Goal: Task Accomplishment & Management: Manage account settings

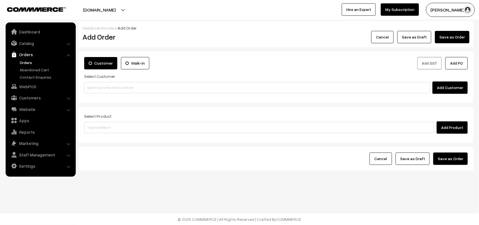
click at [26, 61] on link "Orders" at bounding box center [46, 63] width 56 height 6
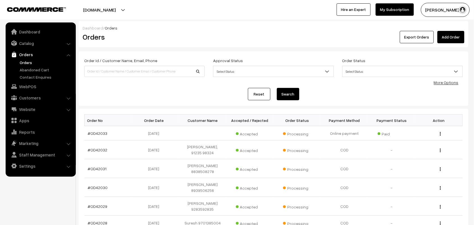
scroll to position [35, 0]
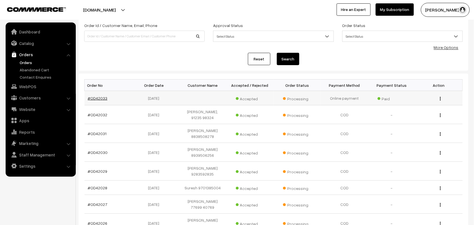
click at [103, 98] on link "#OD42033" at bounding box center [98, 98] width 20 height 5
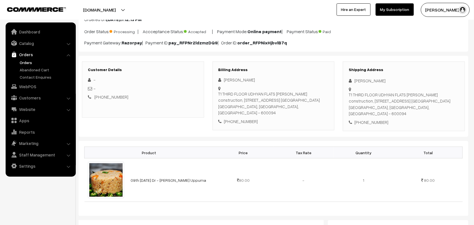
scroll to position [35, 0]
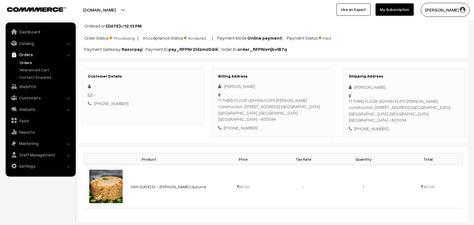
click at [26, 60] on link "Orders" at bounding box center [46, 63] width 56 height 6
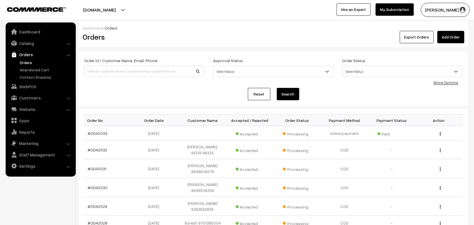
click at [33, 63] on link "Orders" at bounding box center [46, 63] width 56 height 6
click at [31, 42] on link "Catalog" at bounding box center [40, 43] width 67 height 10
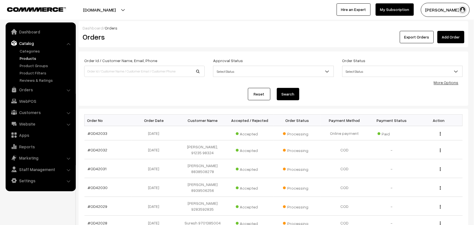
click at [28, 55] on link "Products" at bounding box center [46, 58] width 56 height 6
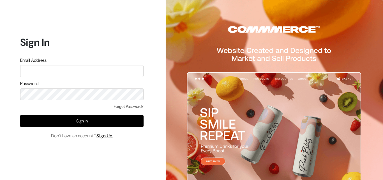
type input "annamsfoods@gmail.com"
click at [84, 73] on input "annamsfoods@gmail.com" at bounding box center [82, 71] width 124 height 12
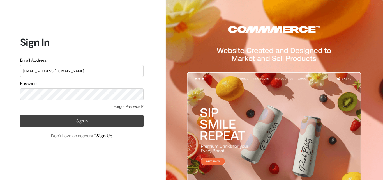
click at [38, 119] on button "Sign In" at bounding box center [82, 121] width 124 height 12
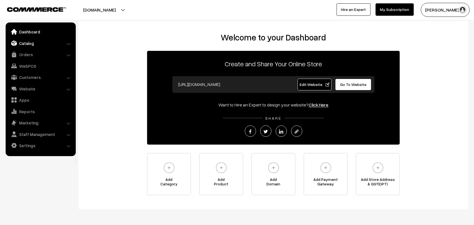
click at [31, 40] on link "Catalog" at bounding box center [40, 43] width 67 height 10
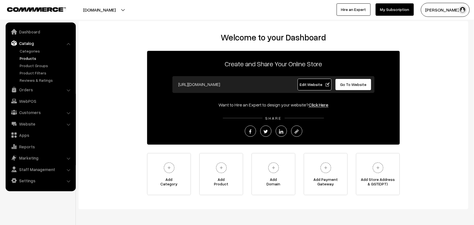
click at [26, 56] on link "Products" at bounding box center [46, 58] width 56 height 6
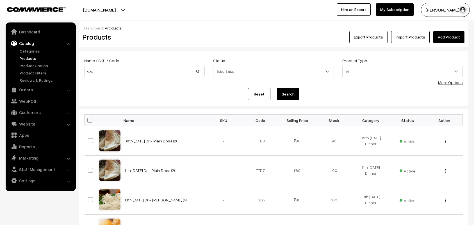
type input "Cow Ghee -1 kg"
click at [284, 96] on button "Search" at bounding box center [288, 94] width 22 height 12
click at [289, 92] on button "Search" at bounding box center [288, 94] width 22 height 12
click at [289, 94] on button "Search" at bounding box center [288, 94] width 22 height 12
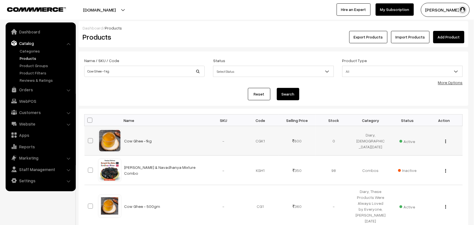
click at [446, 142] on button "button" at bounding box center [445, 141] width 1 height 4
drag, startPoint x: 417, startPoint y: 162, endPoint x: 409, endPoint y: 161, distance: 7.9
click at [416, 162] on link "Edit" at bounding box center [421, 161] width 48 height 12
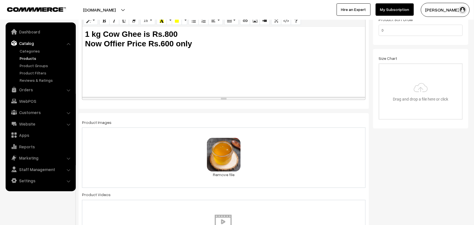
scroll to position [140, 0]
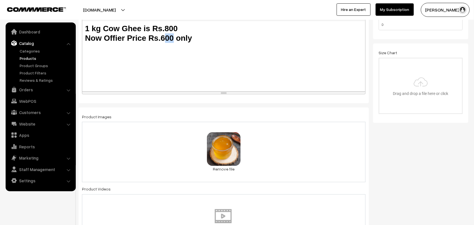
drag, startPoint x: 172, startPoint y: 36, endPoint x: 165, endPoint y: 37, distance: 6.9
click at [165, 37] on b "Now Offier Price Rs.600 only" at bounding box center [138, 38] width 107 height 9
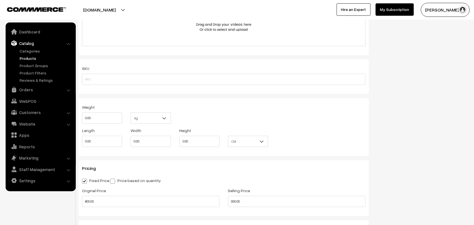
scroll to position [491, 0]
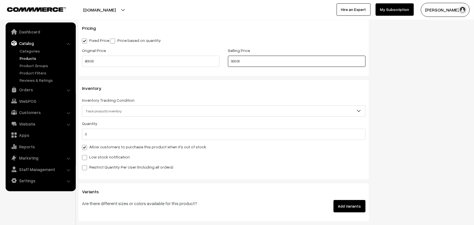
drag, startPoint x: 223, startPoint y: 58, endPoint x: 183, endPoint y: 52, distance: 40.8
click at [183, 52] on div "Original Price 800.00 Selling Price 600.00" at bounding box center [224, 58] width 292 height 23
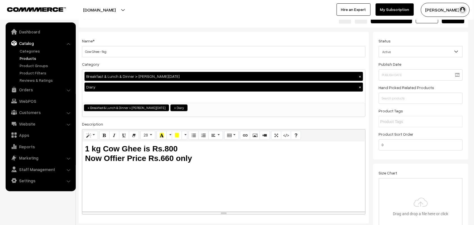
scroll to position [0, 0]
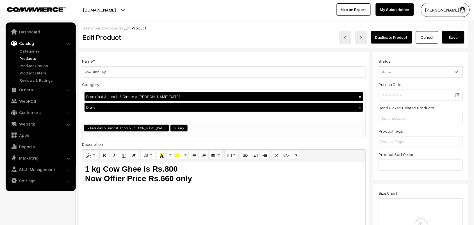
type input "660.00"
click at [454, 37] on button "Save" at bounding box center [453, 37] width 22 height 12
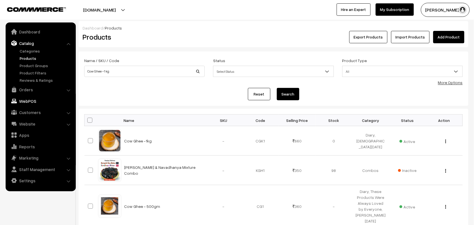
click at [30, 101] on link "WebPOS" at bounding box center [40, 101] width 67 height 10
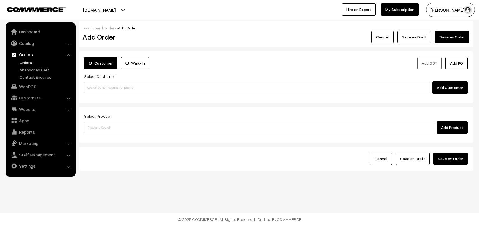
click at [124, 86] on input at bounding box center [257, 87] width 346 height 11
click at [96, 83] on input "94444 82501" at bounding box center [257, 87] width 346 height 11
click at [101, 96] on link "Venkatesan 94444 82501 [9444482501]" at bounding box center [257, 98] width 347 height 8
type input "94444 82501"
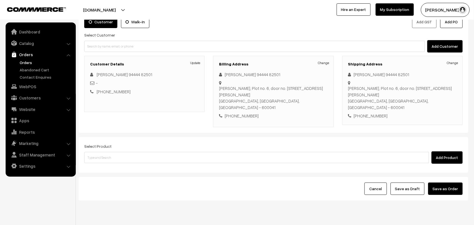
scroll to position [52, 0]
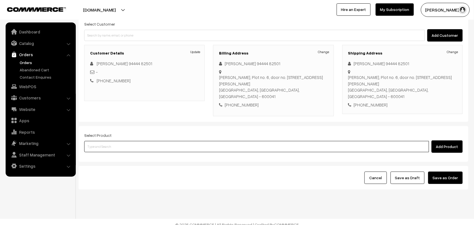
click at [112, 141] on input at bounding box center [256, 146] width 345 height 11
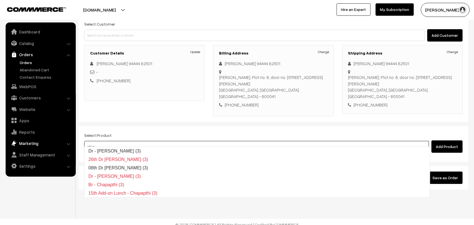
drag, startPoint x: 109, startPoint y: 138, endPoint x: 52, endPoint y: 140, distance: 56.8
click at [52, 140] on body "Thank you for showing interest. Our team will call you shortly. Close annamfood…" at bounding box center [237, 89] width 474 height 282
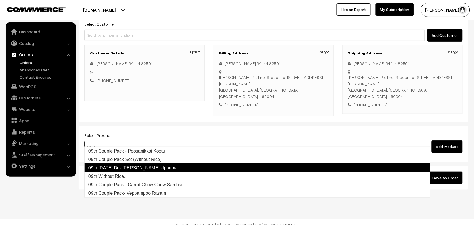
type input "09th tu"
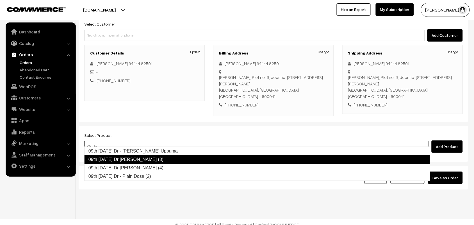
click at [123, 158] on link "09th Tuesday Dr Chapathi (3)" at bounding box center [257, 159] width 346 height 9
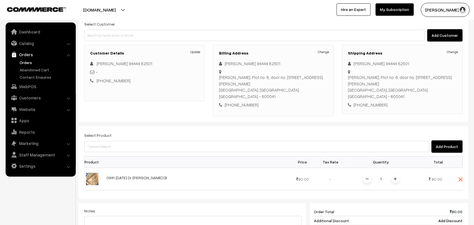
scroll to position [122, 0]
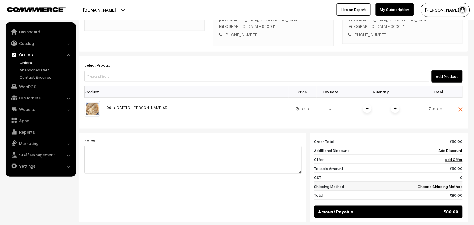
click at [444, 184] on link "Choose Shipping Method" at bounding box center [440, 186] width 45 height 5
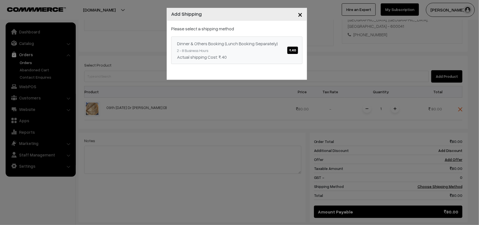
click at [273, 51] on link "Dinner & Others Booking (Lunch Booking Separately) ₹.40 2 - 8 Business Hours Ac…" at bounding box center [236, 50] width 131 height 28
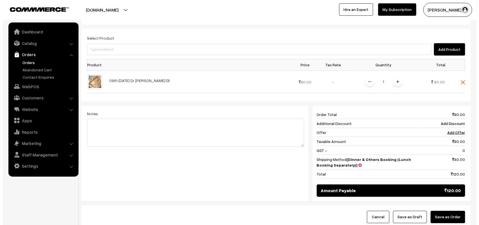
scroll to position [189, 0]
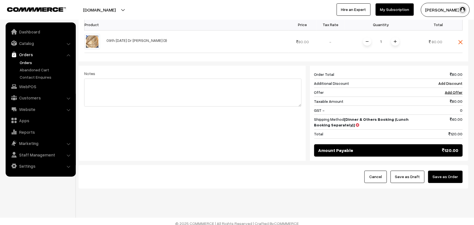
click at [443, 183] on div "Cancel Save as Draft Save as Order" at bounding box center [274, 177] width 390 height 24
click at [445, 175] on button "Save as Order" at bounding box center [445, 177] width 35 height 12
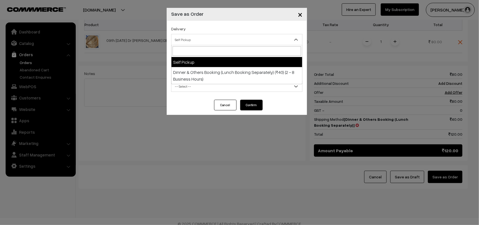
click at [228, 44] on span "Self Pickup" at bounding box center [237, 40] width 131 height 10
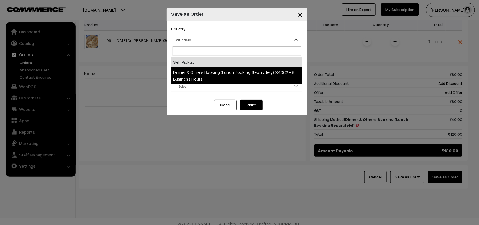
select select "DOB1"
select select "3"
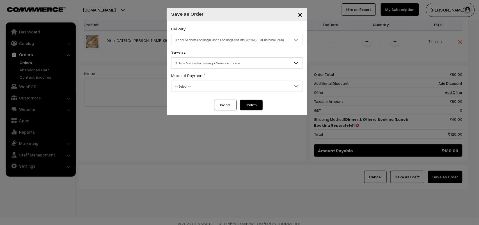
click at [219, 58] on span "Order + Mark as Processing + Generate Invoice" at bounding box center [236, 62] width 131 height 11
click at [197, 91] on span "-- Select --" at bounding box center [237, 86] width 131 height 10
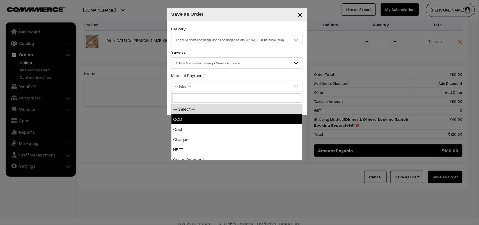
drag, startPoint x: 188, startPoint y: 113, endPoint x: 186, endPoint y: 118, distance: 5.4
select select "1"
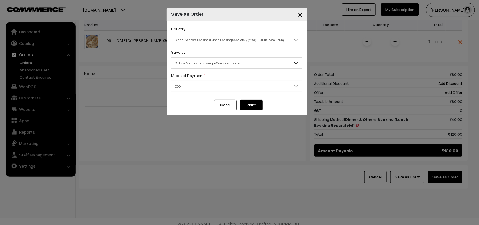
click at [246, 105] on button "Confirm" at bounding box center [251, 105] width 22 height 11
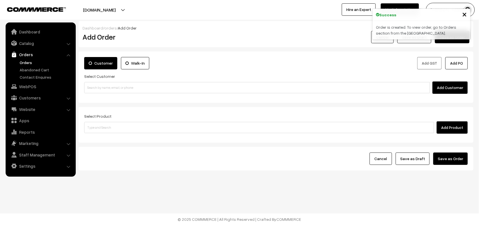
click at [30, 58] on link "Orders" at bounding box center [40, 54] width 67 height 10
click at [26, 60] on link "Orders" at bounding box center [46, 63] width 56 height 6
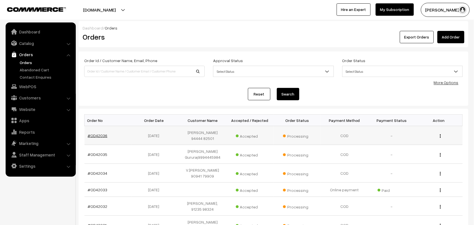
click at [98, 133] on link "#OD42036" at bounding box center [98, 135] width 20 height 5
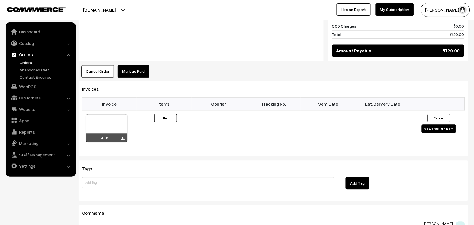
scroll to position [386, 0]
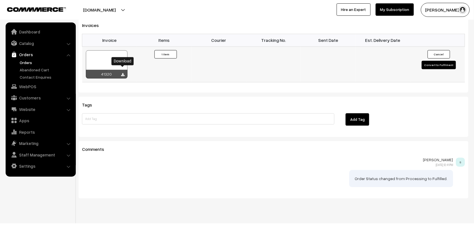
click at [123, 73] on icon at bounding box center [122, 75] width 3 height 4
click at [24, 98] on link "Customers" at bounding box center [40, 98] width 67 height 10
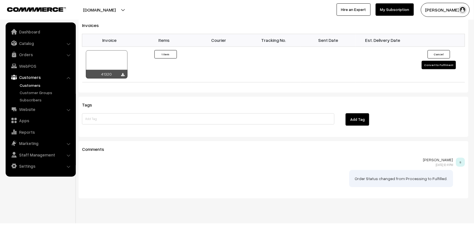
click at [30, 88] on link "Customers" at bounding box center [46, 85] width 56 height 6
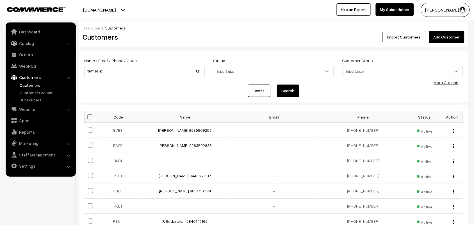
click at [95, 68] on input "98411 93182" at bounding box center [144, 71] width 120 height 11
type input "9841193182"
click at [277, 84] on button "Search" at bounding box center [288, 90] width 22 height 12
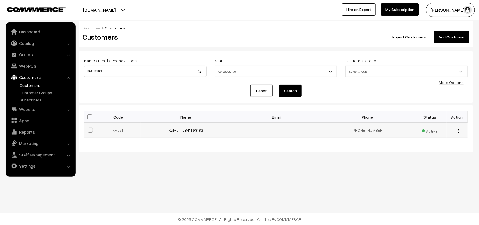
click at [460, 131] on div "view Edit Delete" at bounding box center [457, 130] width 14 height 6
click at [458, 131] on button "button" at bounding box center [458, 131] width 1 height 4
click at [432, 150] on link "Edit" at bounding box center [434, 151] width 48 height 12
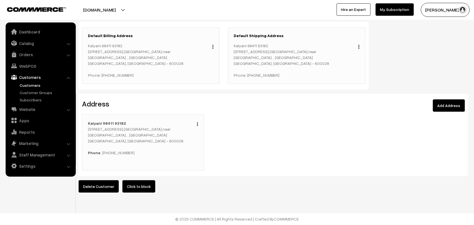
scroll to position [132, 0]
click at [36, 57] on link "Orders" at bounding box center [40, 54] width 67 height 10
click at [33, 60] on link "Orders" at bounding box center [46, 63] width 56 height 6
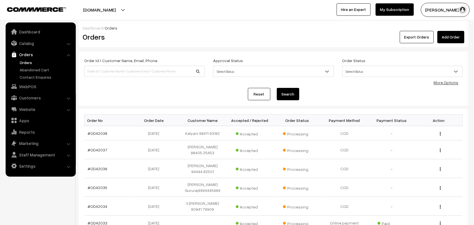
click at [28, 63] on link "Orders" at bounding box center [46, 63] width 56 height 6
click at [18, 60] on ul "Orders" at bounding box center [40, 70] width 67 height 20
click at [27, 60] on link "Orders" at bounding box center [46, 63] width 56 height 6
click at [26, 61] on link "Orders" at bounding box center [46, 63] width 56 height 6
click at [27, 63] on link "Orders" at bounding box center [46, 63] width 56 height 6
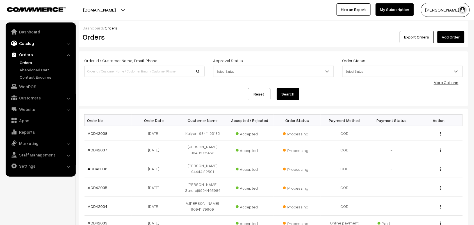
click at [34, 45] on link "Catalog" at bounding box center [40, 43] width 67 height 10
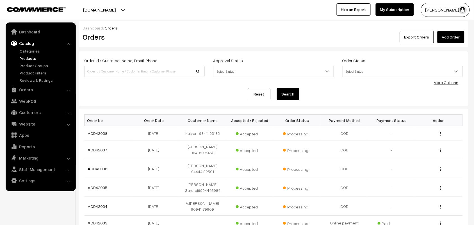
click at [31, 56] on link "Products" at bounding box center [46, 58] width 56 height 6
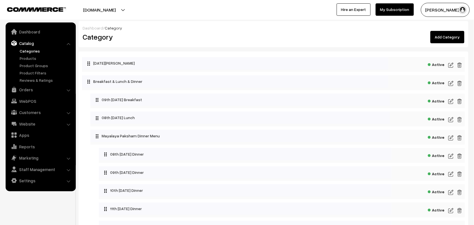
click at [453, 100] on img at bounding box center [450, 101] width 5 height 7
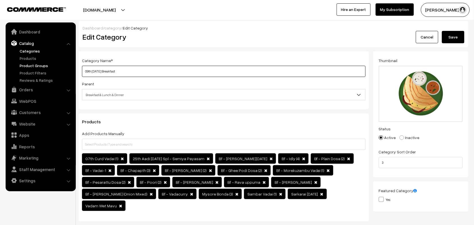
drag, startPoint x: 106, startPoint y: 70, endPoint x: 62, endPoint y: 66, distance: 44.0
drag, startPoint x: 109, startPoint y: 69, endPoint x: 67, endPoint y: 67, distance: 42.2
type input "10th Wednesday Breakfast"
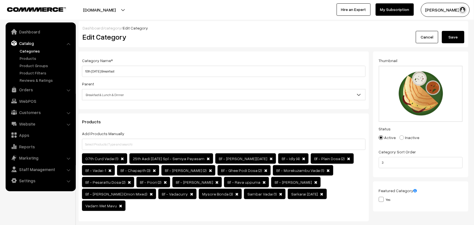
click at [449, 36] on button "Save" at bounding box center [453, 37] width 22 height 12
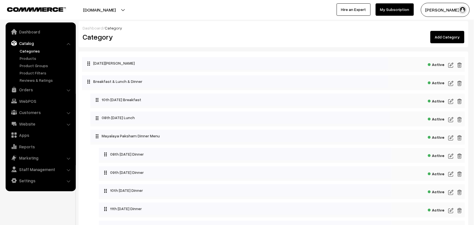
click at [451, 118] on img at bounding box center [450, 119] width 5 height 7
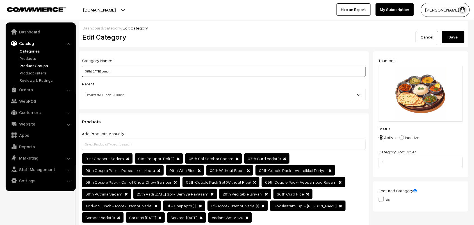
drag, startPoint x: 104, startPoint y: 72, endPoint x: 49, endPoint y: 67, distance: 55.5
paste input "10th Wednesday"
type input "10th Wednesday Lunch"
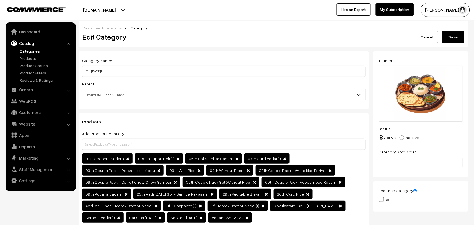
click at [458, 37] on button "Save" at bounding box center [453, 37] width 22 height 12
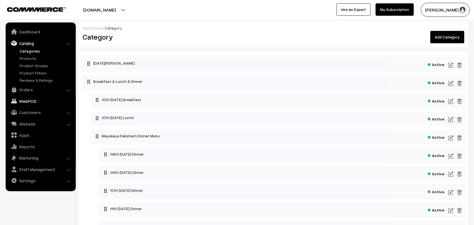
click at [34, 98] on link "WebPOS" at bounding box center [40, 101] width 67 height 10
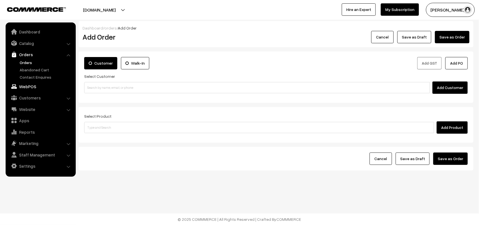
click at [28, 85] on link "WebPOS" at bounding box center [40, 86] width 67 height 10
click at [30, 108] on link "Website" at bounding box center [40, 109] width 67 height 10
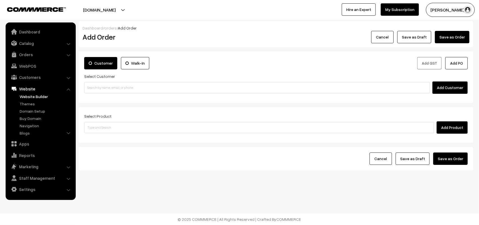
click at [29, 96] on link "Website Builder" at bounding box center [46, 96] width 56 height 6
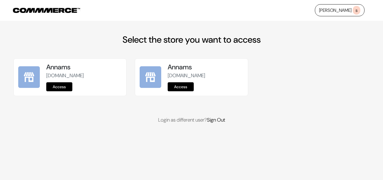
click at [62, 87] on link "Access" at bounding box center [59, 86] width 26 height 9
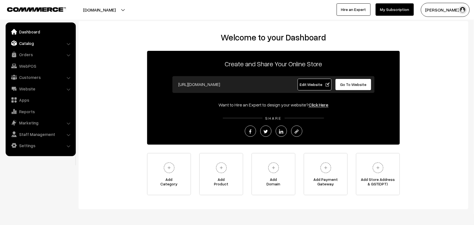
click at [28, 43] on link "Catalog" at bounding box center [40, 43] width 67 height 10
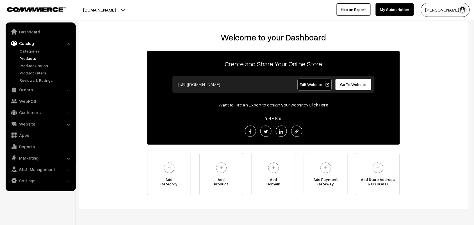
click at [25, 56] on link "Products" at bounding box center [46, 58] width 56 height 6
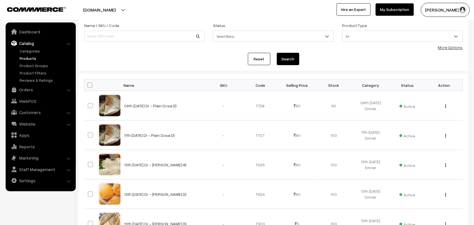
click at [447, 47] on link "More Options" at bounding box center [450, 47] width 25 height 5
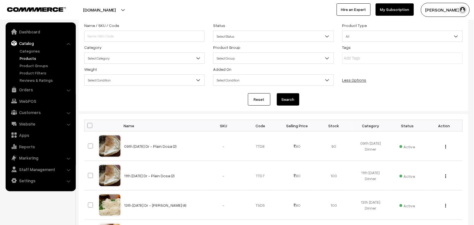
scroll to position [35, 0]
click at [119, 58] on span "Select Category" at bounding box center [144, 58] width 120 height 10
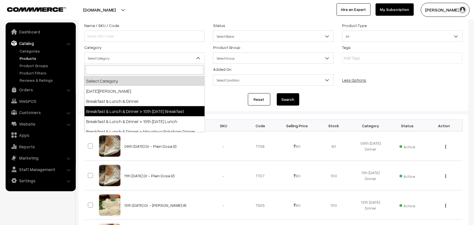
select select "91"
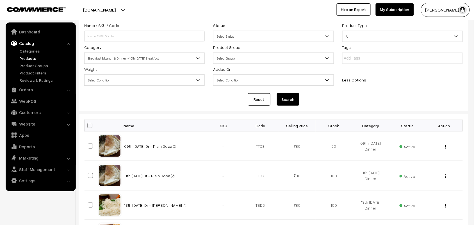
click at [284, 103] on button "Search" at bounding box center [288, 99] width 22 height 12
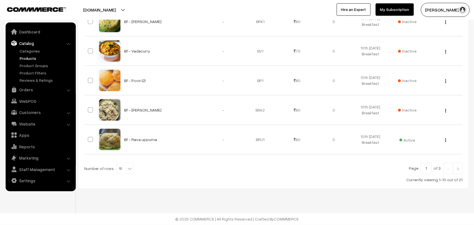
scroll to position [311, 0]
click at [121, 173] on span "10" at bounding box center [125, 168] width 16 height 11
select select "60"
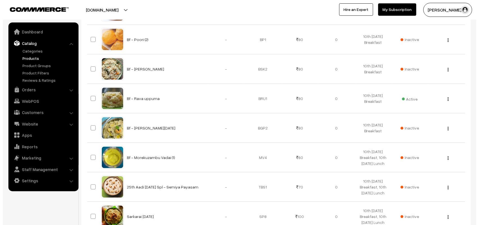
scroll to position [351, 0]
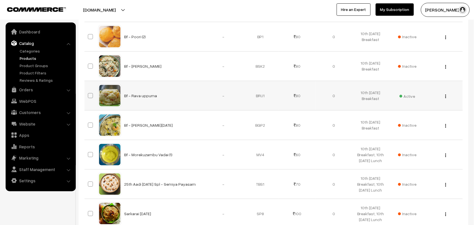
click at [411, 99] on span "Active" at bounding box center [407, 95] width 16 height 7
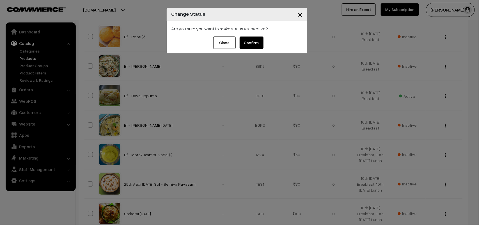
click at [253, 38] on button "Confirm" at bounding box center [252, 42] width 24 height 12
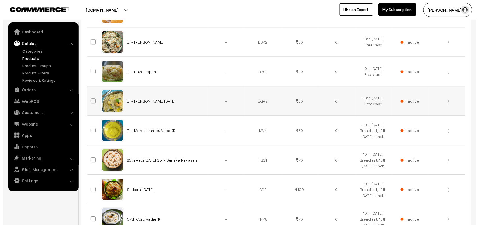
scroll to position [421, 0]
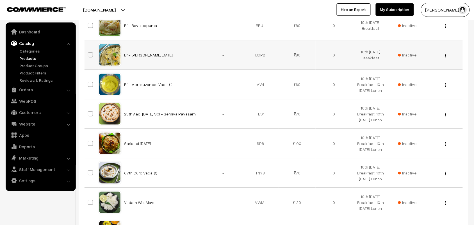
click at [409, 58] on span "Inactive" at bounding box center [407, 55] width 19 height 6
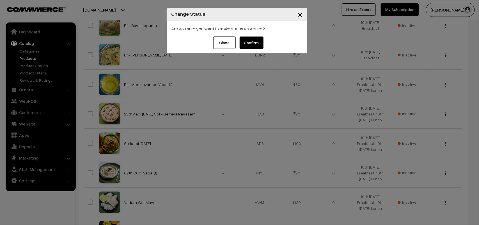
click at [257, 44] on button "Confirm" at bounding box center [252, 42] width 24 height 12
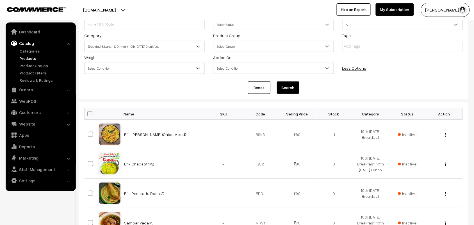
scroll to position [35, 0]
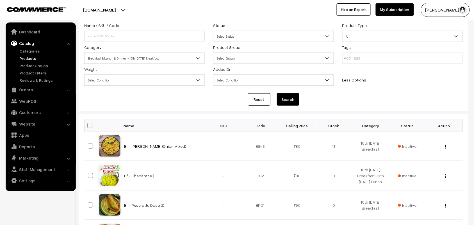
click at [91, 127] on span at bounding box center [89, 125] width 5 height 5
click at [88, 127] on input "checkbox" at bounding box center [86, 126] width 4 height 4
checkbox input "true"
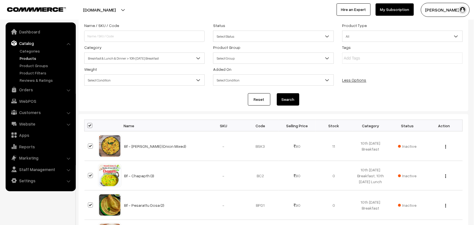
checkbox input "true"
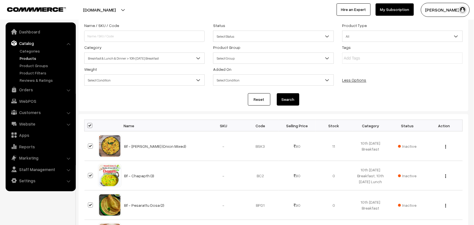
checkbox input "true"
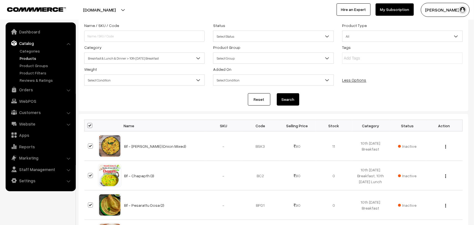
checkbox input "true"
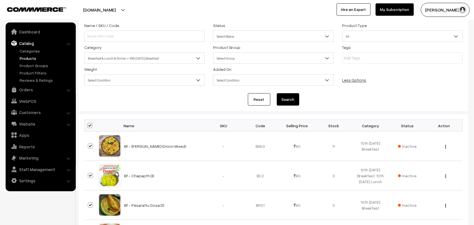
checkbox input "true"
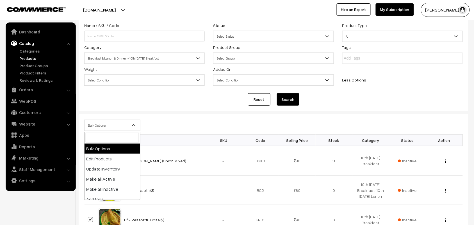
click at [95, 126] on span "Bulk Options" at bounding box center [112, 125] width 56 height 10
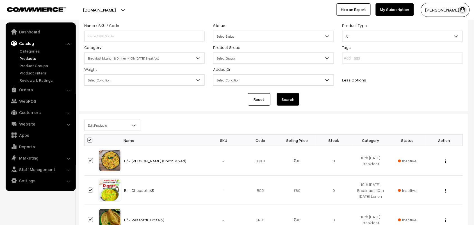
select select "editProduct"
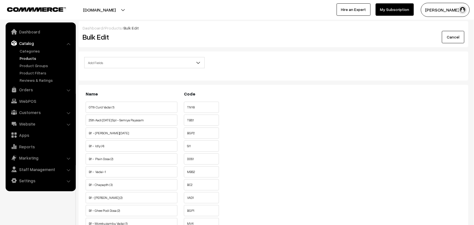
click at [114, 62] on span "Add Fields" at bounding box center [144, 63] width 120 height 10
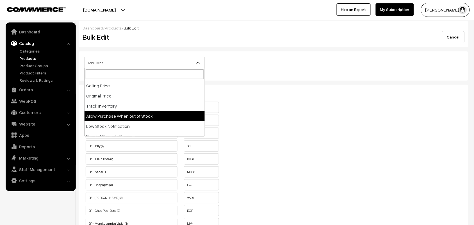
select select "allow-purchase"
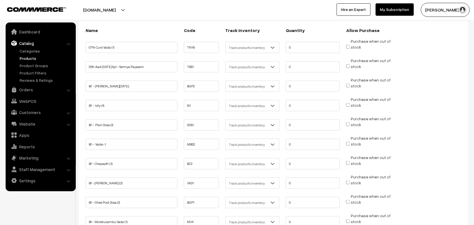
scroll to position [105, 0]
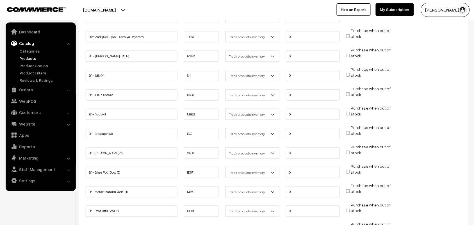
click at [350, 56] on input "Purchase when out of stock" at bounding box center [348, 56] width 4 height 4
checkbox input "true"
click at [349, 73] on input "Purchase when out of stock" at bounding box center [348, 75] width 4 height 4
checkbox input "true"
click at [349, 92] on input "Purchase when out of stock" at bounding box center [348, 94] width 4 height 4
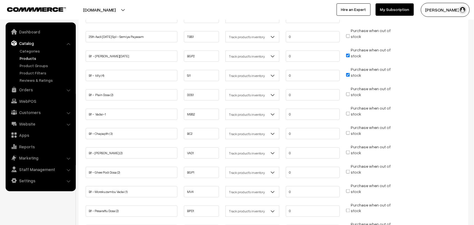
checkbox input "true"
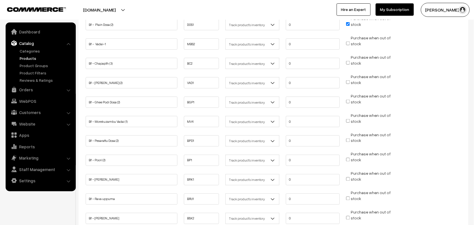
scroll to position [140, 0]
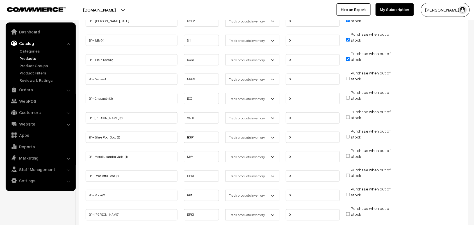
click at [349, 115] on input "Purchase when out of stock" at bounding box center [348, 117] width 4 height 4
checkbox input "true"
click at [350, 135] on input "Purchase when out of stock" at bounding box center [348, 137] width 4 height 4
checkbox input "true"
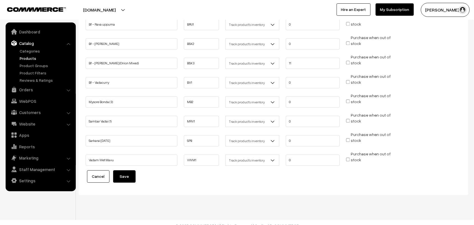
scroll to position [351, 0]
click at [122, 169] on button "Save" at bounding box center [124, 175] width 22 height 12
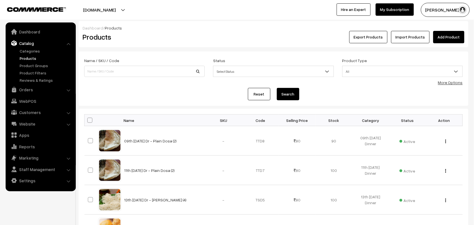
click at [449, 81] on link "More Options" at bounding box center [450, 82] width 25 height 5
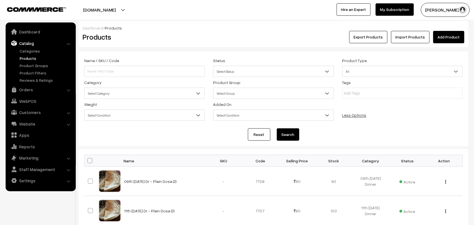
click at [134, 92] on span "Select Category" at bounding box center [144, 93] width 120 height 10
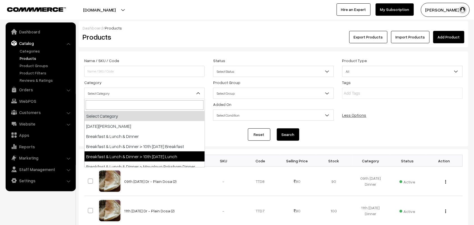
select select "95"
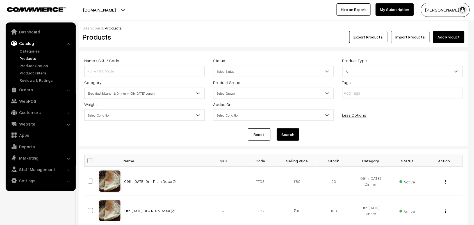
click at [287, 132] on button "Search" at bounding box center [288, 134] width 22 height 12
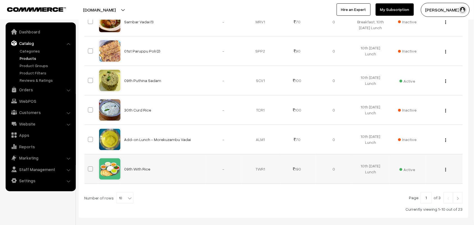
scroll to position [276, 0]
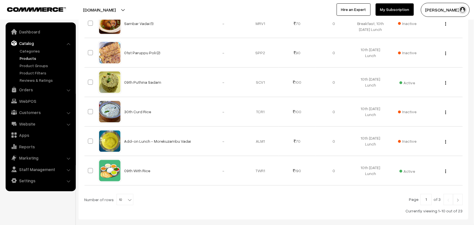
click at [124, 211] on div "Page 1 of 3 Number of rows 10 20 30 40 50 60 70 80 90 100 10 Currently viewing …" at bounding box center [273, 204] width 378 height 20
click at [120, 203] on span "10" at bounding box center [125, 199] width 16 height 11
select select "90"
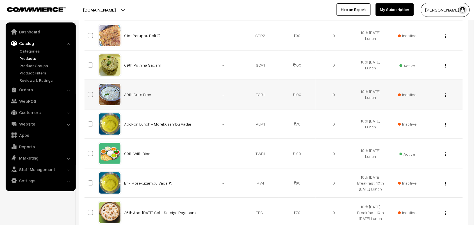
scroll to position [281, 0]
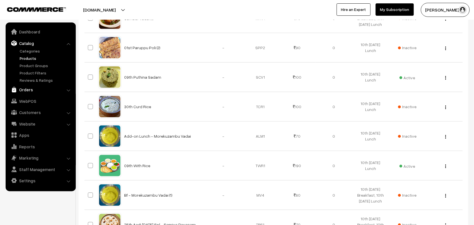
click at [28, 90] on link "Orders" at bounding box center [40, 89] width 67 height 10
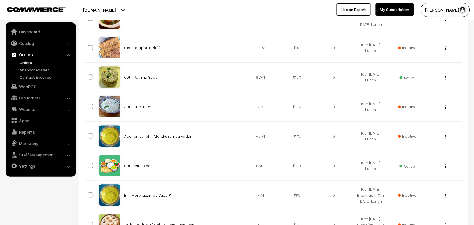
click at [27, 60] on link "Orders" at bounding box center [46, 63] width 56 height 6
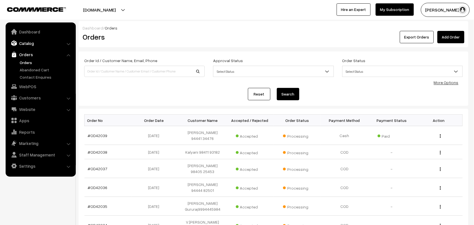
click at [35, 43] on link "Catalog" at bounding box center [40, 43] width 67 height 10
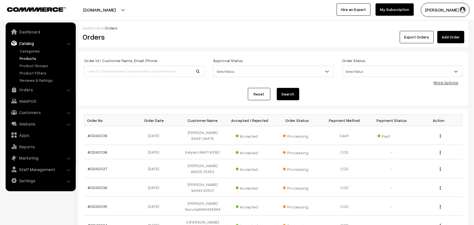
click at [35, 58] on link "Products" at bounding box center [46, 58] width 56 height 6
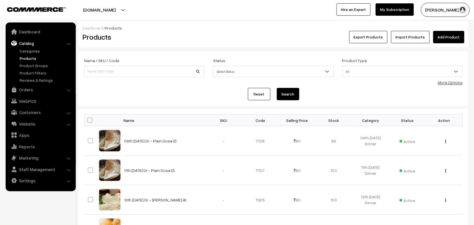
click at [447, 84] on link "More Options" at bounding box center [450, 82] width 25 height 5
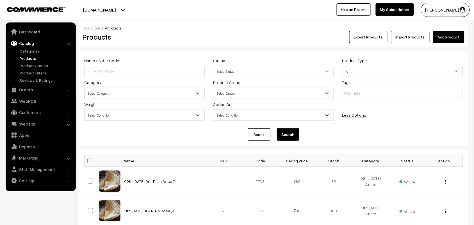
click at [120, 93] on span "Select Category" at bounding box center [144, 93] width 120 height 10
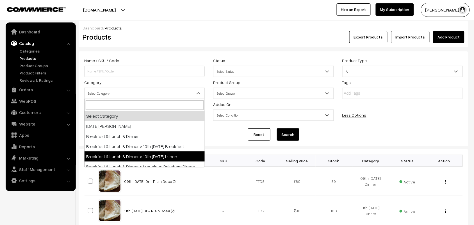
select select "95"
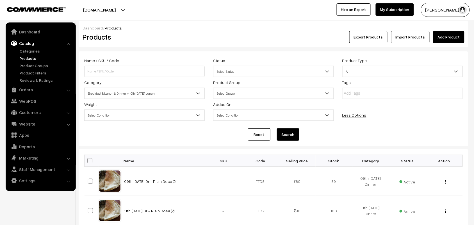
click at [293, 136] on button "Search" at bounding box center [288, 134] width 22 height 12
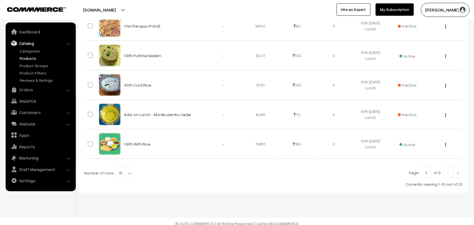
scroll to position [311, 0]
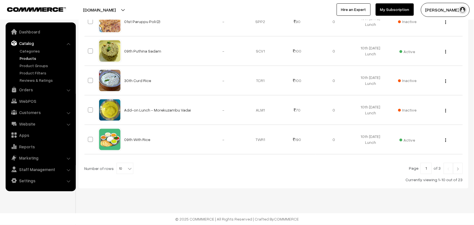
click at [127, 169] on b at bounding box center [130, 169] width 6 height 6
select select "100"
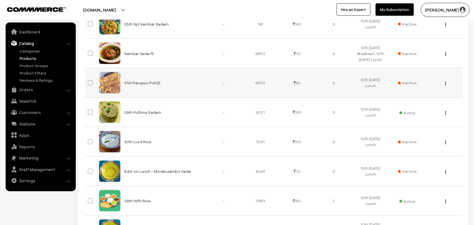
scroll to position [281, 0]
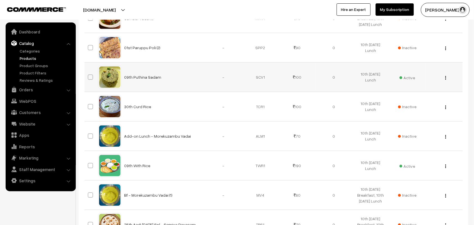
click at [445, 80] on img "button" at bounding box center [445, 78] width 1 height 4
click at [420, 101] on link "Edit" at bounding box center [421, 98] width 48 height 12
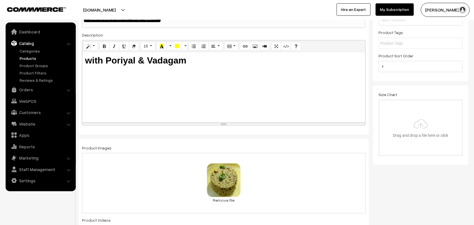
scroll to position [35, 0]
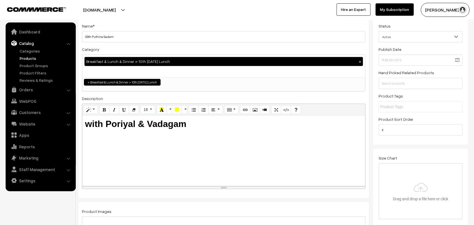
click at [193, 51] on div "Category Breakfast & Lunch & Dinner > 10th Wednesday Lunch × Onam Pakhanams Bre…" at bounding box center [224, 69] width 284 height 46
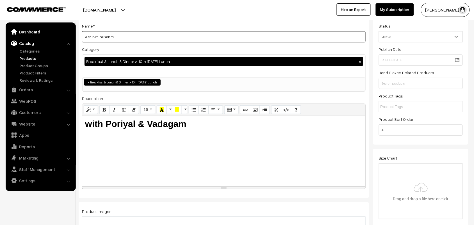
drag, startPoint x: 91, startPoint y: 38, endPoint x: 70, endPoint y: 35, distance: 21.3
click at [103, 35] on input "10th Puthina Sadam" at bounding box center [224, 36] width 284 height 11
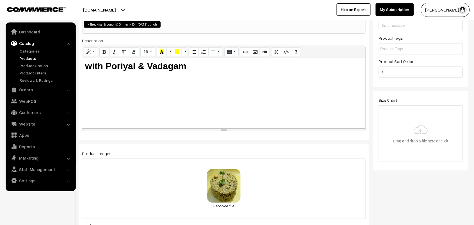
scroll to position [140, 0]
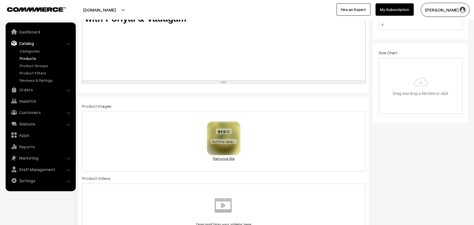
type input "10th Tomato Sadam"
click at [221, 161] on link "Remove file" at bounding box center [224, 158] width 34 height 6
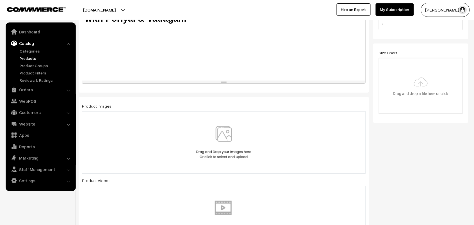
click at [220, 145] on img at bounding box center [224, 142] width 58 height 33
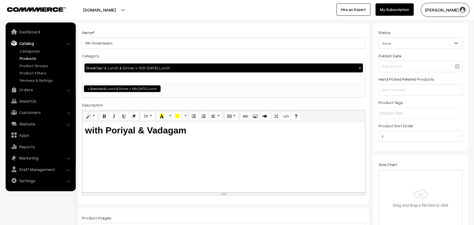
scroll to position [0, 0]
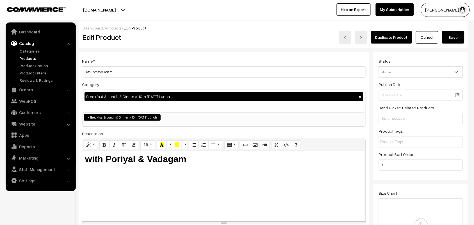
click at [447, 35] on button "Save" at bounding box center [453, 37] width 22 height 12
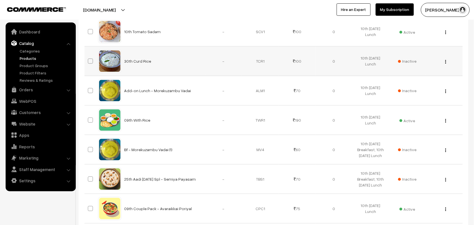
scroll to position [351, 0]
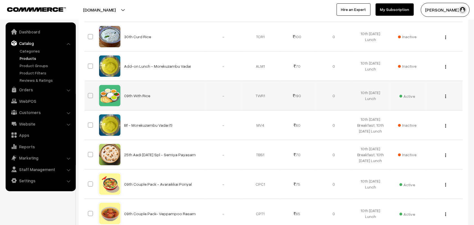
click at [444, 99] on div "View Edit Delete" at bounding box center [444, 96] width 30 height 6
click at [445, 98] on button "button" at bounding box center [445, 96] width 1 height 4
click at [420, 119] on link "Edit" at bounding box center [421, 116] width 48 height 12
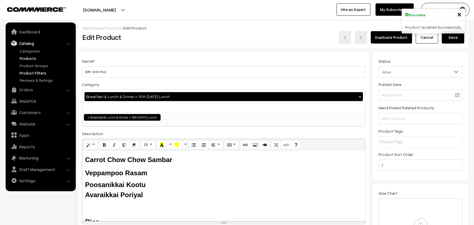
drag, startPoint x: 92, startPoint y: 73, endPoint x: 72, endPoint y: 72, distance: 19.9
type input "10th With Rice"
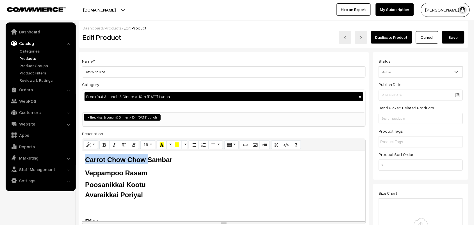
drag, startPoint x: 150, startPoint y: 160, endPoint x: 67, endPoint y: 160, distance: 83.1
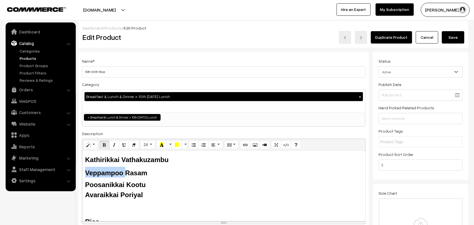
drag, startPoint x: 126, startPoint y: 172, endPoint x: 68, endPoint y: 169, distance: 57.9
drag, startPoint x: 126, startPoint y: 184, endPoint x: 71, endPoint y: 184, distance: 55.3
drag, startPoint x: 118, startPoint y: 191, endPoint x: 77, endPoint y: 191, distance: 41.8
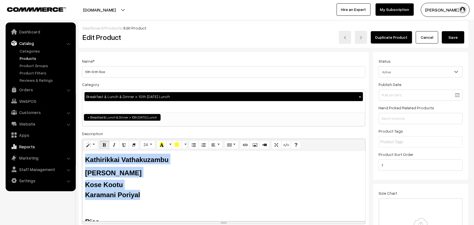
drag, startPoint x: 149, startPoint y: 198, endPoint x: 49, endPoint y: 148, distance: 111.6
copy div "Kathirikkai Vathakuzambu Tomato Rasam Kose Kootu Karamani Poriyal"
click at [453, 37] on button "Save" at bounding box center [453, 37] width 22 height 12
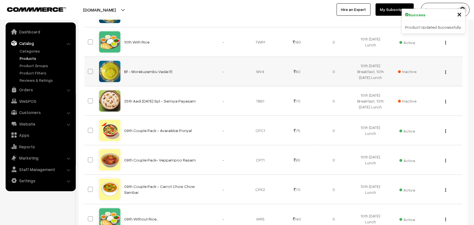
scroll to position [421, 0]
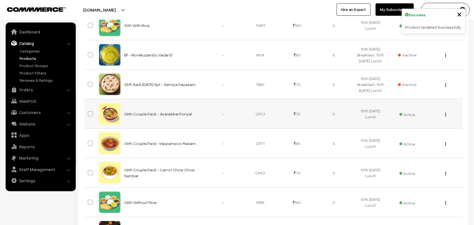
click at [446, 116] on img "button" at bounding box center [445, 115] width 1 height 4
click at [423, 140] on link "Edit" at bounding box center [421, 134] width 48 height 12
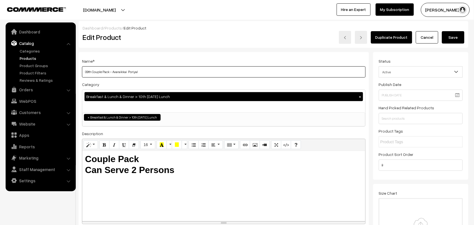
click at [89, 72] on input "09th Couple Pack - Avaraikkai Poriyal" at bounding box center [224, 71] width 284 height 11
drag, startPoint x: 92, startPoint y: 69, endPoint x: 71, endPoint y: 69, distance: 20.5
drag, startPoint x: 113, startPoint y: 72, endPoint x: 246, endPoint y: 90, distance: 134.3
click at [246, 90] on div "Name * 10th Couple Pack - Avaraikkai Poriyal Category Breakfast & Lunch & Dinne…" at bounding box center [224, 142] width 290 height 181
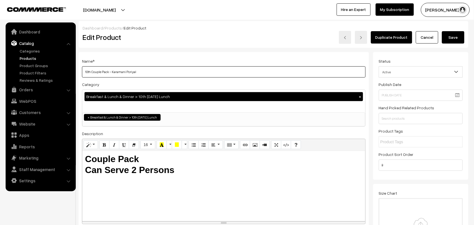
type input "10th Couple Pack - Karamani Poriyal"
click at [451, 37] on button "Save" at bounding box center [453, 37] width 22 height 12
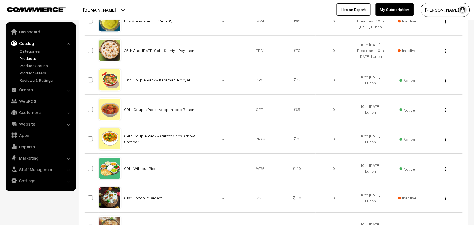
scroll to position [456, 0]
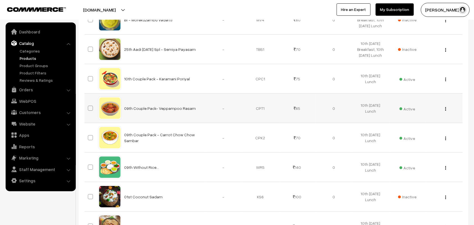
click at [446, 111] on img "button" at bounding box center [445, 109] width 1 height 4
drag, startPoint x: 419, startPoint y: 138, endPoint x: 341, endPoint y: 123, distance: 79.9
click at [419, 135] on link "Edit" at bounding box center [421, 129] width 48 height 12
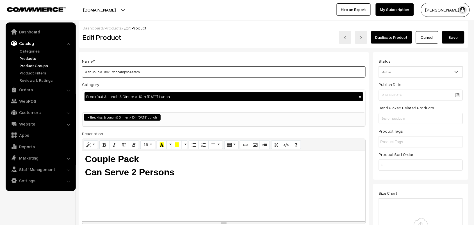
drag, startPoint x: 93, startPoint y: 71, endPoint x: 58, endPoint y: 68, distance: 35.2
drag, startPoint x: 112, startPoint y: 71, endPoint x: 267, endPoint y: 85, distance: 155.6
click at [267, 85] on div "Name * 10th Couple Pack- Veppampoo Rasam Category Breakfast & Lunch & Dinner > …" at bounding box center [224, 142] width 290 height 181
click at [113, 68] on input "10th Couple Pack- Tomato Rasam" at bounding box center [224, 71] width 284 height 11
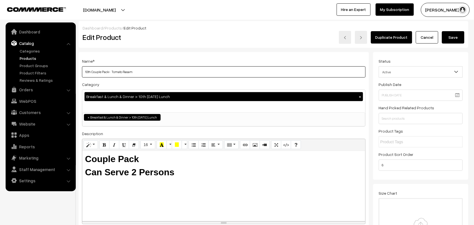
type input "10th Couple Pack- Tomato Rasam"
click at [449, 31] on button "Save" at bounding box center [453, 37] width 22 height 12
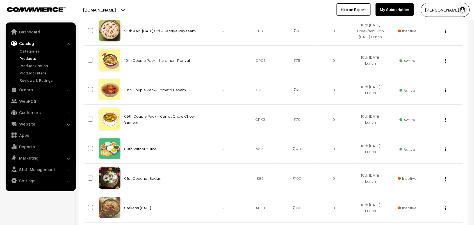
scroll to position [491, 0]
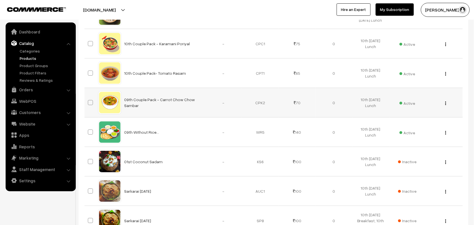
click at [446, 105] on img "button" at bounding box center [445, 103] width 1 height 4
click at [419, 129] on link "Edit" at bounding box center [421, 123] width 48 height 12
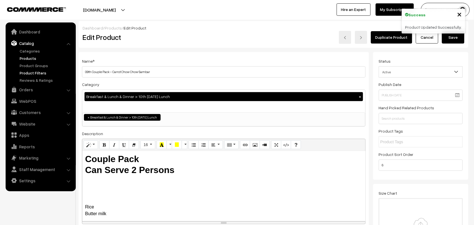
drag, startPoint x: 92, startPoint y: 72, endPoint x: 60, endPoint y: 72, distance: 31.7
drag, startPoint x: 112, startPoint y: 72, endPoint x: 305, endPoint y: 108, distance: 195.6
click at [305, 108] on div "Name * 10th Couple Pack - Carrot Chow Chow Sambar Category Breakfast & Lunch & …" at bounding box center [224, 142] width 290 height 181
type input "10th Couple Pack - Kathirikkai Vathakuzambu"
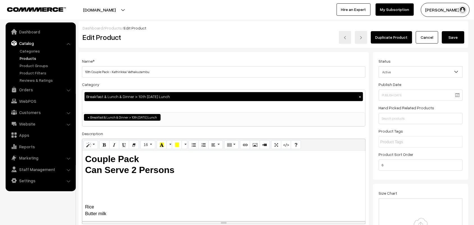
click at [453, 29] on div "Dashboard / Products / Edit Product" at bounding box center [274, 28] width 382 height 6
click at [452, 35] on button "Save" at bounding box center [453, 37] width 22 height 12
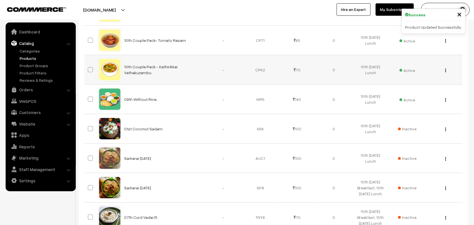
scroll to position [526, 0]
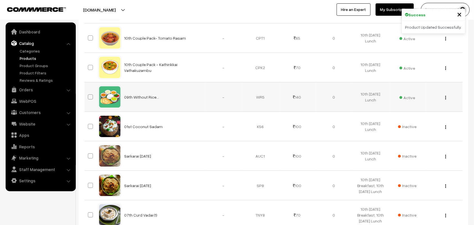
click at [445, 99] on img "button" at bounding box center [445, 98] width 1 height 4
click at [411, 124] on link "Edit" at bounding box center [421, 117] width 48 height 12
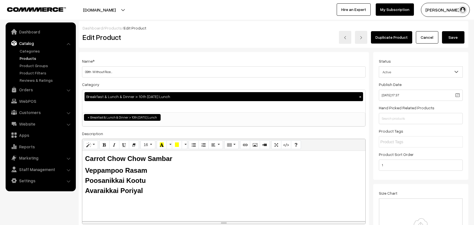
scroll to position [105, 0]
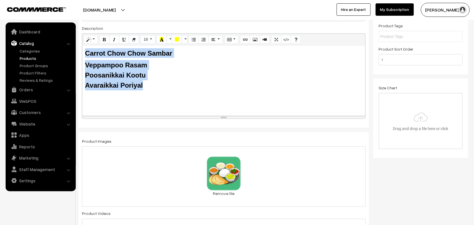
drag, startPoint x: 55, startPoint y: 40, endPoint x: 138, endPoint y: 65, distance: 86.1
paste div
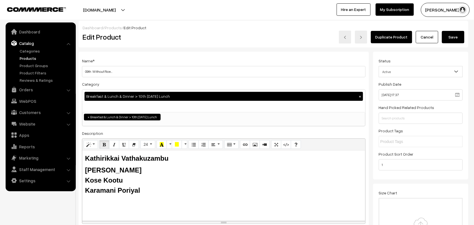
scroll to position [0, 0]
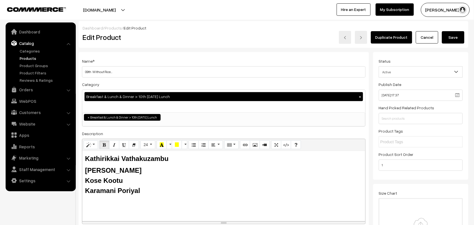
click at [453, 34] on button "Save" at bounding box center [453, 37] width 22 height 12
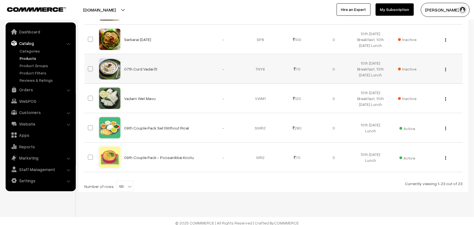
scroll to position [686, 0]
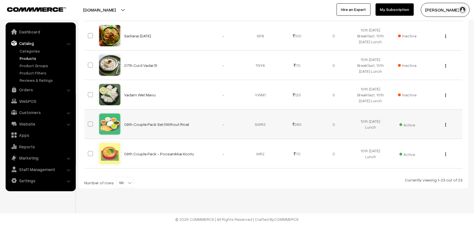
click at [446, 125] on img "button" at bounding box center [445, 125] width 1 height 4
click at [417, 143] on link "Edit" at bounding box center [421, 145] width 48 height 12
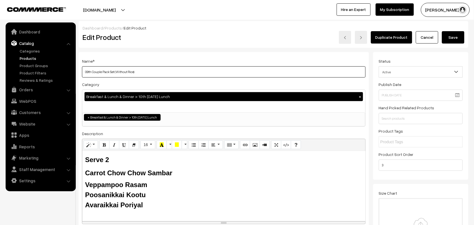
drag, startPoint x: 93, startPoint y: 69, endPoint x: 60, endPoint y: 69, distance: 33.4
type input "10th Couple Pack Set (Without Rice)"
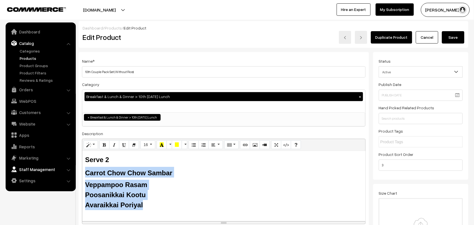
drag, startPoint x: 145, startPoint y: 204, endPoint x: 72, endPoint y: 170, distance: 79.6
paste div
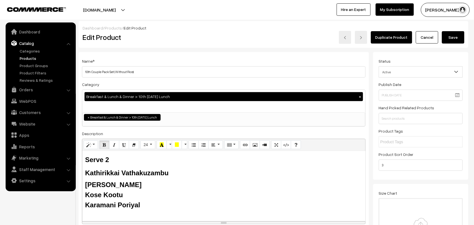
click at [460, 39] on button "Save" at bounding box center [453, 37] width 22 height 12
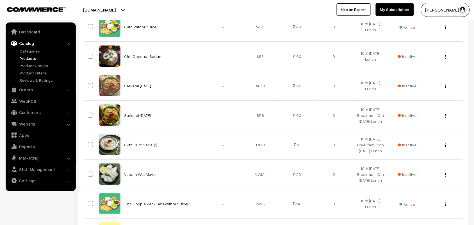
scroll to position [667, 0]
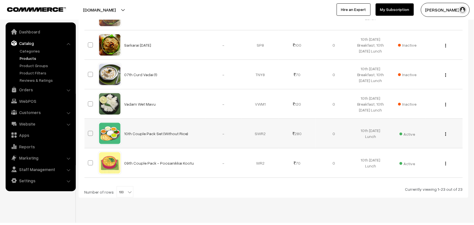
click at [445, 136] on img "button" at bounding box center [445, 134] width 1 height 4
click at [417, 160] on link "Edit" at bounding box center [421, 154] width 48 height 12
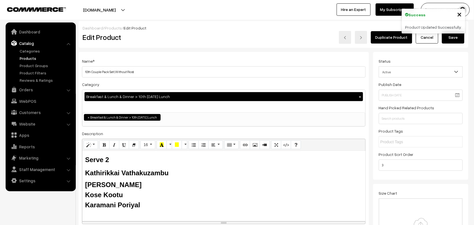
click at [447, 37] on button "Save" at bounding box center [453, 37] width 22 height 12
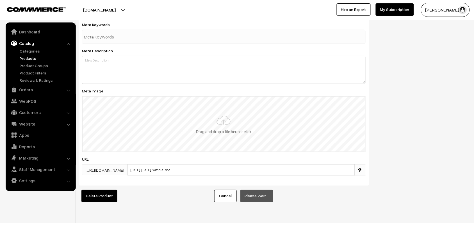
scroll to position [794, 0]
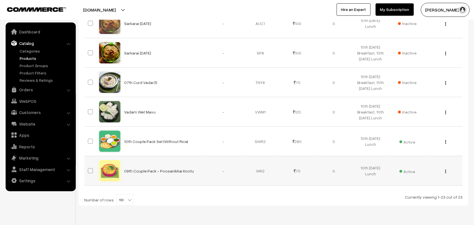
scroll to position [667, 0]
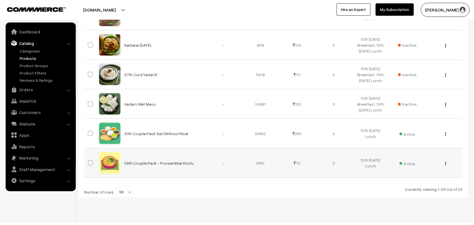
click at [446, 165] on img "button" at bounding box center [445, 164] width 1 height 4
click at [403, 190] on link "Edit" at bounding box center [421, 183] width 48 height 12
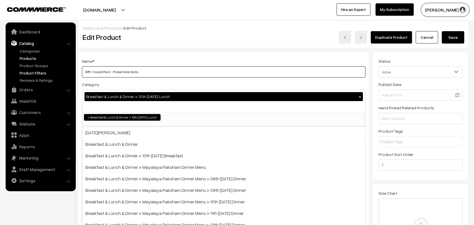
drag, startPoint x: 93, startPoint y: 73, endPoint x: 70, endPoint y: 74, distance: 23.0
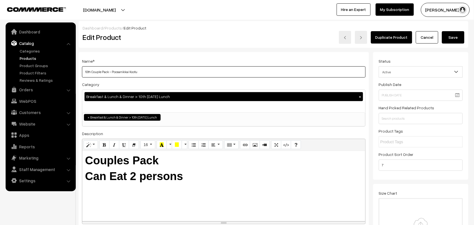
drag, startPoint x: 112, startPoint y: 70, endPoint x: 247, endPoint y: 84, distance: 135.8
click at [247, 84] on div "Name * 10th Couple Pack - Poosanikkai Kootu Category Breakfast & Lunch & Dinner…" at bounding box center [224, 142] width 290 height 181
type input "10th Couple Pack - Kose Kootu"
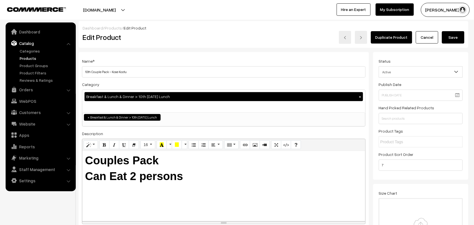
click at [453, 33] on button "Save" at bounding box center [453, 37] width 22 height 12
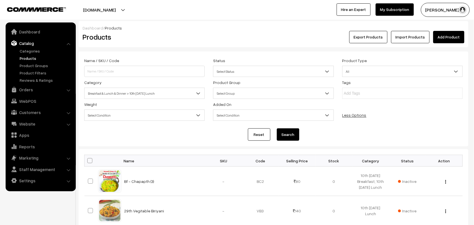
click at [88, 159] on span at bounding box center [89, 160] width 5 height 5
click at [88, 159] on input "checkbox" at bounding box center [86, 161] width 4 height 4
checkbox input "true"
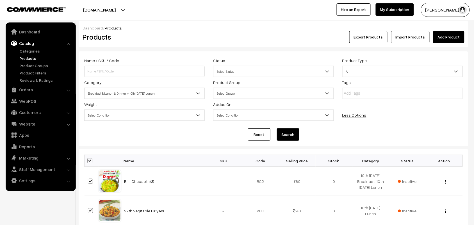
checkbox input "true"
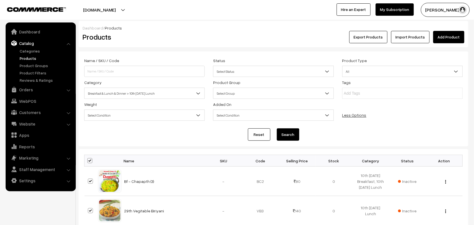
checkbox input "true"
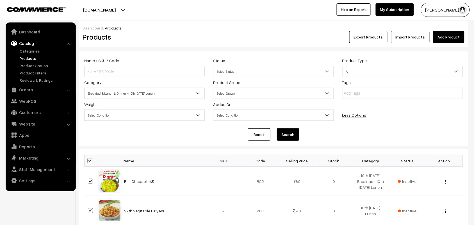
checkbox input "true"
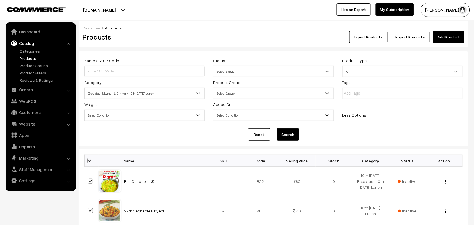
checkbox input "true"
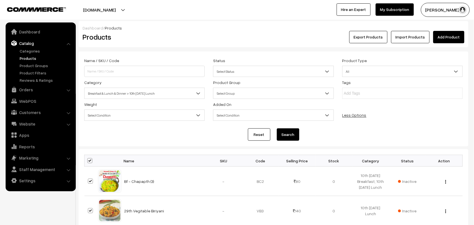
checkbox input "true"
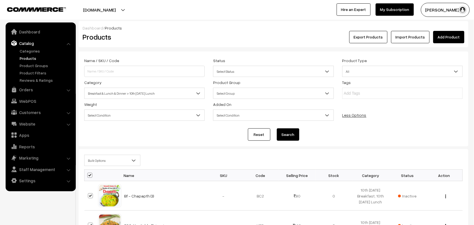
click at [95, 160] on span "Bulk Options" at bounding box center [112, 161] width 56 height 10
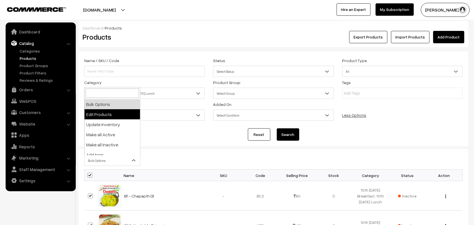
select select "editProduct"
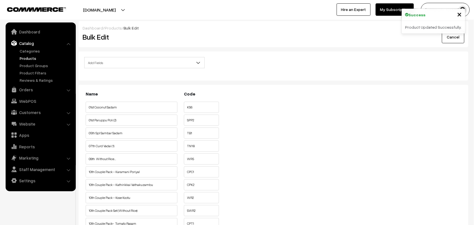
click at [125, 65] on span "Add Fields" at bounding box center [144, 63] width 120 height 10
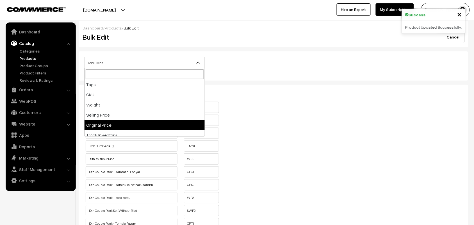
scroll to position [70, 0]
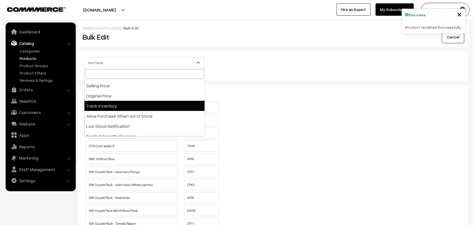
select select "allow-purchase"
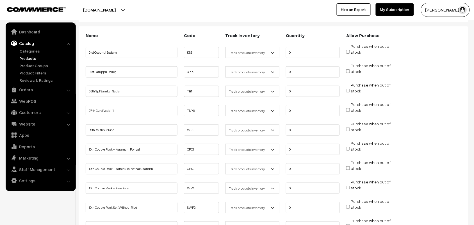
scroll to position [105, 0]
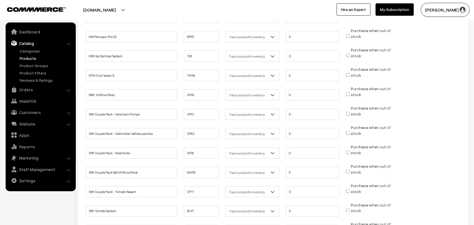
click at [350, 93] on input "Purchase when out of stock" at bounding box center [348, 94] width 4 height 4
checkbox input "true"
click at [92, 93] on input "09th Without Rice..." at bounding box center [132, 94] width 92 height 11
drag, startPoint x: 92, startPoint y: 92, endPoint x: 82, endPoint y: 92, distance: 9.5
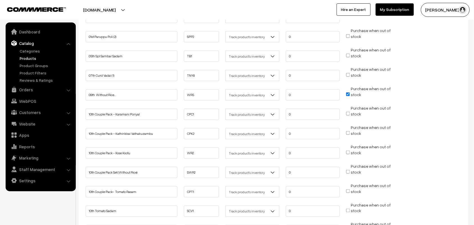
click at [108, 93] on input "09th Without Rice..." at bounding box center [132, 94] width 92 height 11
click at [122, 93] on input "09th Without Rice..." at bounding box center [132, 94] width 92 height 11
click at [348, 112] on input "Purchase when out of stock" at bounding box center [348, 114] width 4 height 4
checkbox input "true"
click at [348, 132] on input "Purchase when out of stock" at bounding box center [348, 133] width 4 height 4
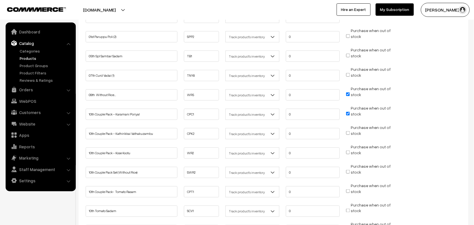
checkbox input "true"
click at [349, 152] on input "Purchase when out of stock" at bounding box center [348, 152] width 4 height 4
checkbox input "true"
click at [348, 170] on input "Purchase when out of stock" at bounding box center [348, 172] width 4 height 4
checkbox input "true"
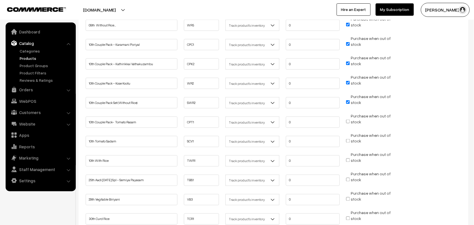
scroll to position [175, 0]
click at [349, 120] on input "Purchase when out of stock" at bounding box center [348, 121] width 4 height 4
checkbox input "true"
click at [349, 138] on input "Purchase when out of stock" at bounding box center [348, 140] width 4 height 4
checkbox input "true"
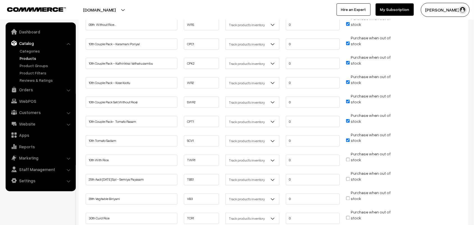
click at [348, 158] on input "Purchase when out of stock" at bounding box center [348, 160] width 4 height 4
checkbox input "true"
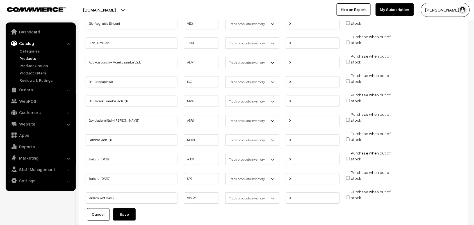
scroll to position [389, 0]
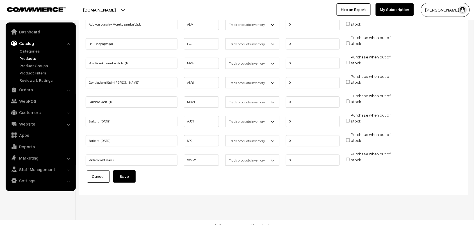
click at [124, 173] on button "Save" at bounding box center [124, 176] width 22 height 12
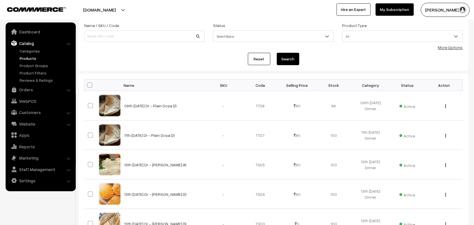
scroll to position [35, 0]
drag, startPoint x: 455, startPoint y: 48, endPoint x: 450, endPoint y: 48, distance: 5.1
click at [454, 48] on link "More Options" at bounding box center [450, 47] width 25 height 5
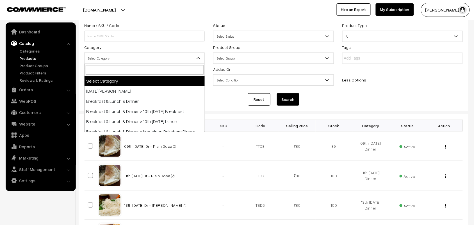
click at [106, 58] on span "Select Category" at bounding box center [144, 58] width 120 height 10
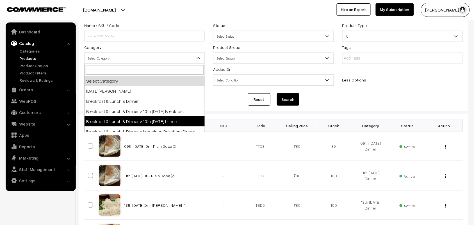
select select "95"
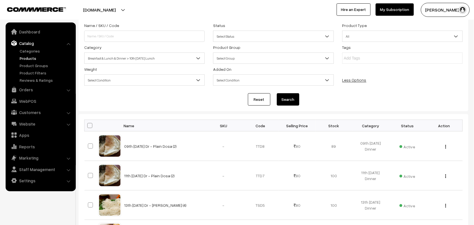
click at [291, 98] on button "Search" at bounding box center [288, 99] width 22 height 12
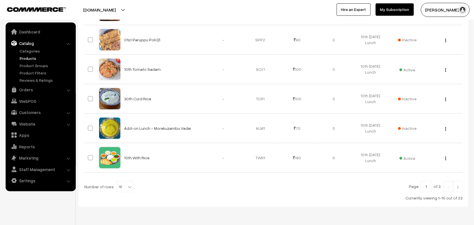
scroll to position [311, 0]
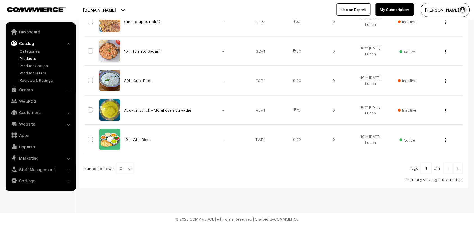
click at [127, 168] on b at bounding box center [130, 169] width 6 height 6
select select "90"
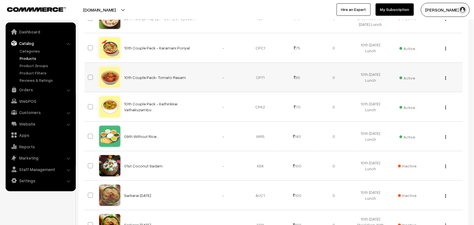
scroll to position [526, 0]
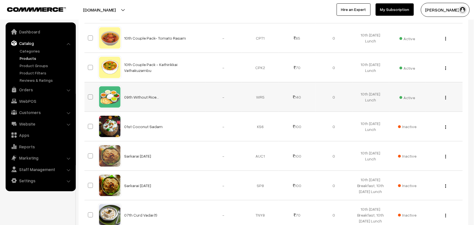
click at [445, 99] on img "button" at bounding box center [445, 98] width 1 height 4
click at [403, 124] on link "Edit" at bounding box center [421, 117] width 48 height 12
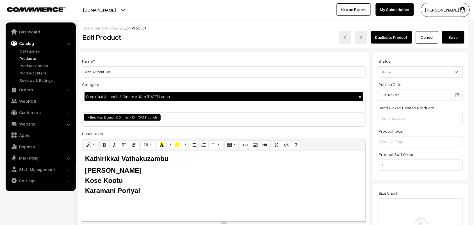
click at [159, 65] on div "Name * 09th Without Rice..." at bounding box center [224, 68] width 284 height 20
drag, startPoint x: 91, startPoint y: 72, endPoint x: 76, endPoint y: 71, distance: 14.9
type input "10th Without Rice..."
click at [460, 36] on button "Save" at bounding box center [453, 37] width 22 height 12
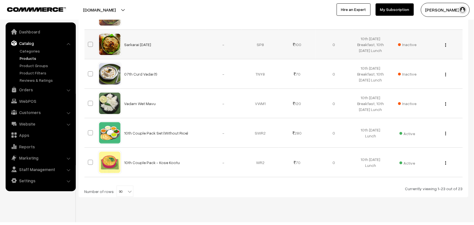
scroll to position [686, 0]
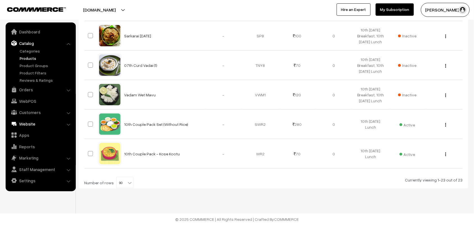
click at [28, 122] on link "Website" at bounding box center [40, 124] width 67 height 10
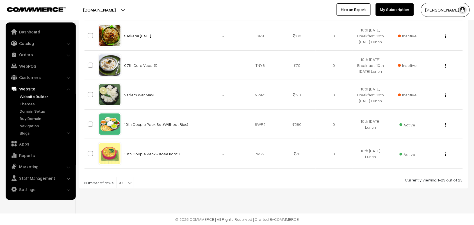
click at [29, 95] on link "Website Builder" at bounding box center [46, 96] width 56 height 6
